Goal: Information Seeking & Learning: Find specific fact

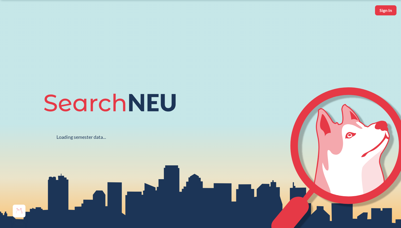
scroll to position [17, 0]
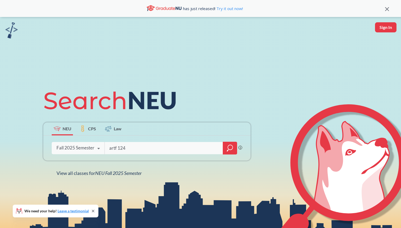
type input "artf 1240"
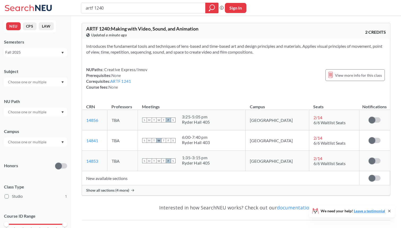
click at [141, 193] on div "Show all sections (4 more)" at bounding box center [236, 190] width 308 height 10
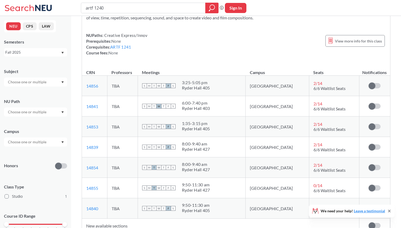
scroll to position [44, 0]
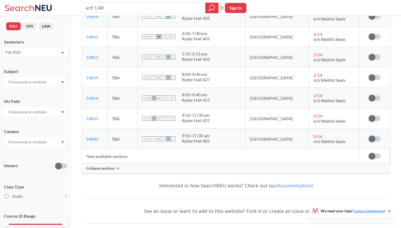
click at [138, 167] on div "Collapse sections" at bounding box center [236, 168] width 308 height 10
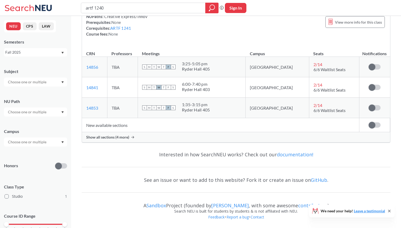
scroll to position [53, 0]
click at [129, 139] on div "Show all sections (4 more)" at bounding box center [236, 137] width 308 height 10
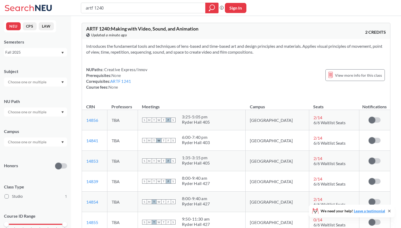
scroll to position [0, 0]
click at [131, 8] on input "artf 1240" at bounding box center [143, 7] width 116 height 9
type input "artf 1220"
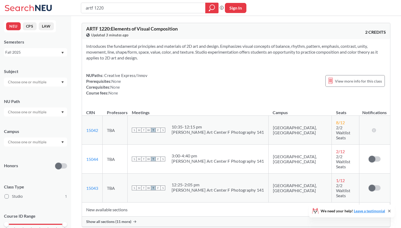
click at [192, 216] on div "Show all sections (11 more)" at bounding box center [236, 221] width 308 height 10
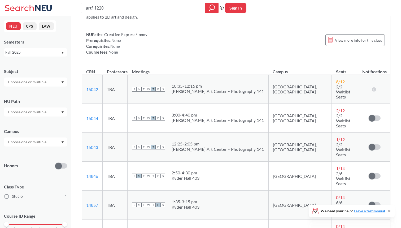
scroll to position [26, 0]
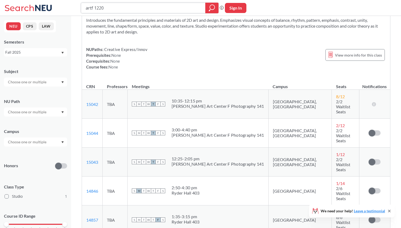
click at [125, 8] on input "artf 1220" at bounding box center [143, 7] width 116 height 9
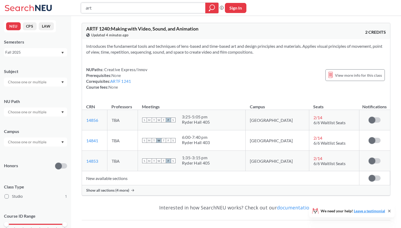
type input "artg"
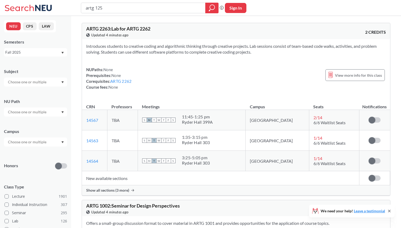
type input "artg 1250"
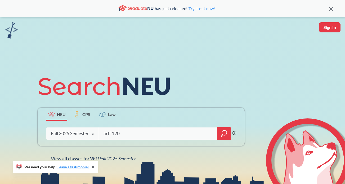
type input "artf 1200"
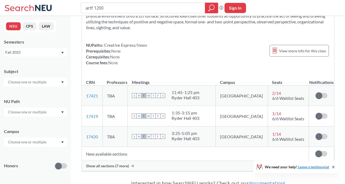
scroll to position [37, 0]
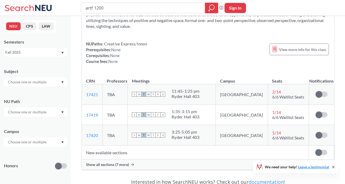
click at [135, 167] on div "Show all sections (7 more)" at bounding box center [208, 164] width 253 height 10
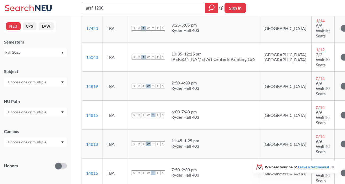
scroll to position [233, 0]
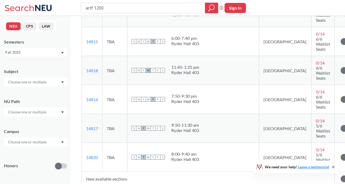
click at [49, 142] on div at bounding box center [35, 141] width 63 height 9
click at [43, 140] on input "text" at bounding box center [27, 142] width 45 height 6
click at [40, 109] on input "text" at bounding box center [27, 112] width 45 height 6
click at [45, 82] on input "text" at bounding box center [27, 82] width 45 height 6
click at [43, 77] on div "Subject" at bounding box center [35, 74] width 63 height 23
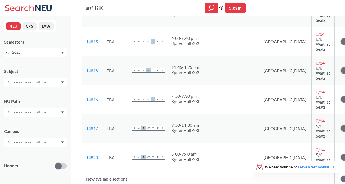
click at [45, 53] on div "Fall 2025" at bounding box center [32, 52] width 55 height 6
click at [43, 82] on div "Summer 2 2025" at bounding box center [35, 78] width 63 height 15
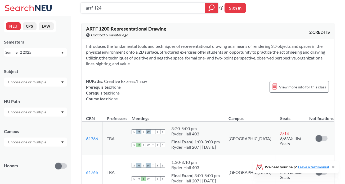
type input "artf 1240"
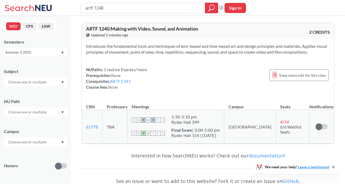
click at [57, 53] on div "Summer 2 2025" at bounding box center [32, 52] width 55 height 6
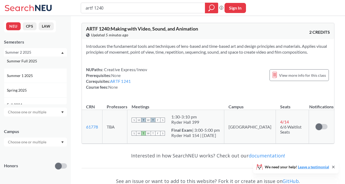
scroll to position [35, 0]
click at [39, 89] on div "Spring 2025" at bounding box center [37, 88] width 60 height 6
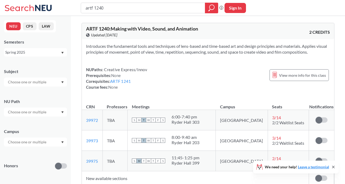
click at [51, 52] on div "Spring 2025" at bounding box center [32, 52] width 55 height 6
drag, startPoint x: 93, startPoint y: 8, endPoint x: 78, endPoint y: 8, distance: 15.4
click at [78, 8] on div "artf 1240 Phrase search guarantees the exact search appears in the results. Ex.…" at bounding box center [172, 8] width 345 height 16
click at [126, 7] on input "me 1240" at bounding box center [143, 7] width 116 height 9
type input "me 2355"
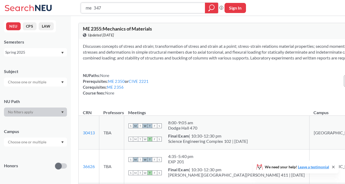
type input "me 3475"
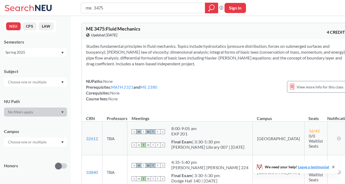
click at [48, 53] on div "Spring 2025" at bounding box center [32, 52] width 55 height 6
click at [46, 76] on div "Summer 2 2025" at bounding box center [37, 79] width 60 height 6
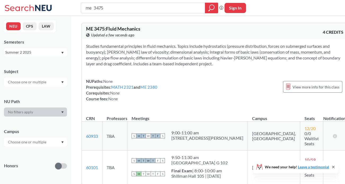
click at [54, 51] on div "Summer 2 2025" at bounding box center [32, 52] width 55 height 6
click at [43, 80] on div "Summer 1 2025" at bounding box center [37, 82] width 60 height 6
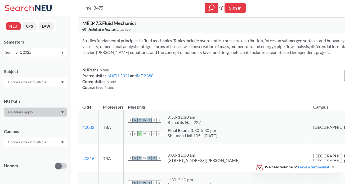
scroll to position [2, 0]
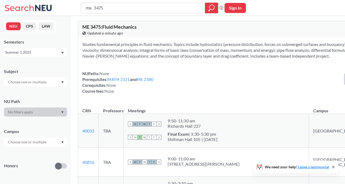
click at [44, 52] on div "Summer 1 2025" at bounding box center [32, 52] width 55 height 6
click at [34, 77] on div "Spring 2024" at bounding box center [37, 75] width 60 height 6
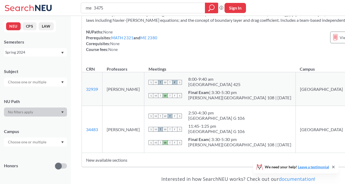
scroll to position [40, 0]
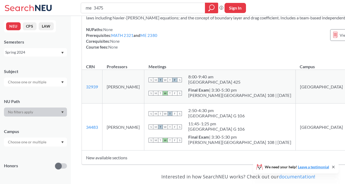
drag, startPoint x: 128, startPoint y: 138, endPoint x: 108, endPoint y: 126, distance: 23.6
click at [108, 126] on td "Marguerite Matherne" at bounding box center [124, 126] width 42 height 47
copy td "Marguerite Matherne"
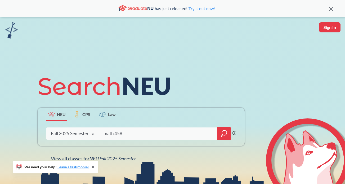
type input "math 4581"
